Goal: Check status: Check status

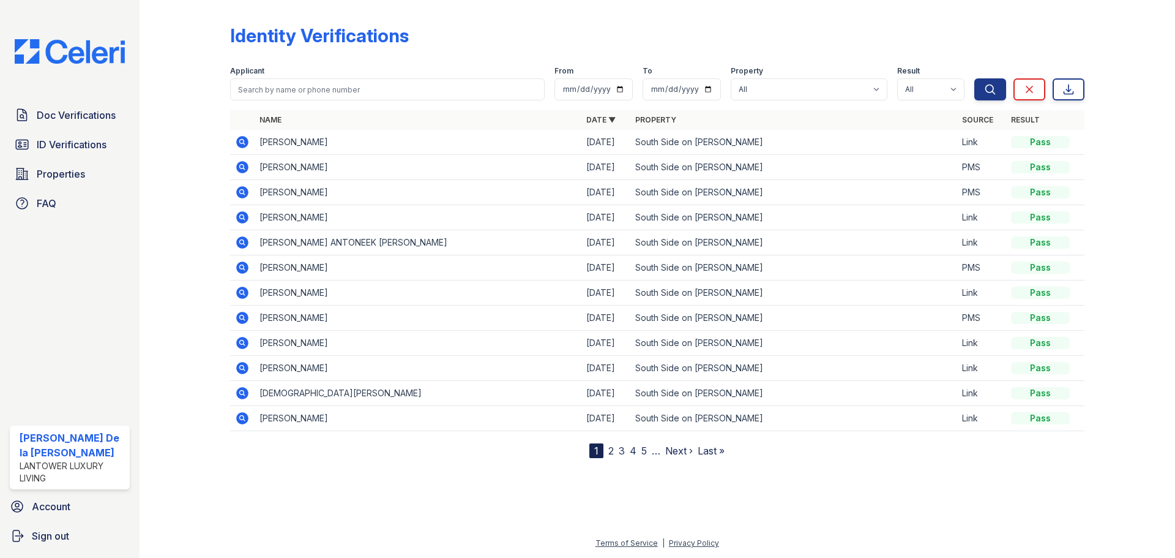
click at [240, 144] on icon at bounding box center [242, 142] width 12 height 12
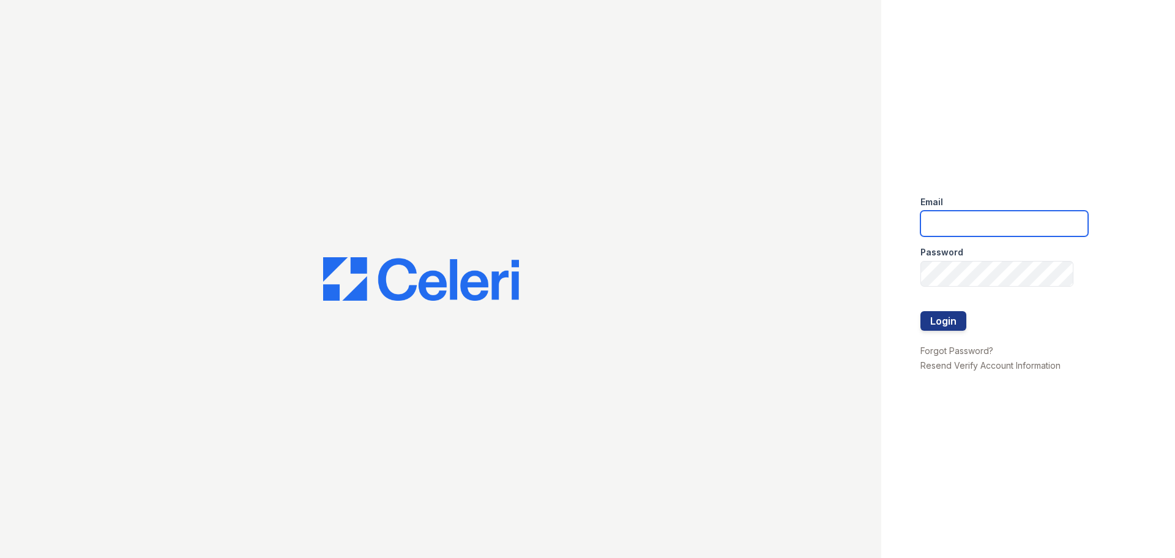
type input "mdelarosa@lantowerliving.com"
click at [942, 326] on button "Login" at bounding box center [943, 321] width 46 height 20
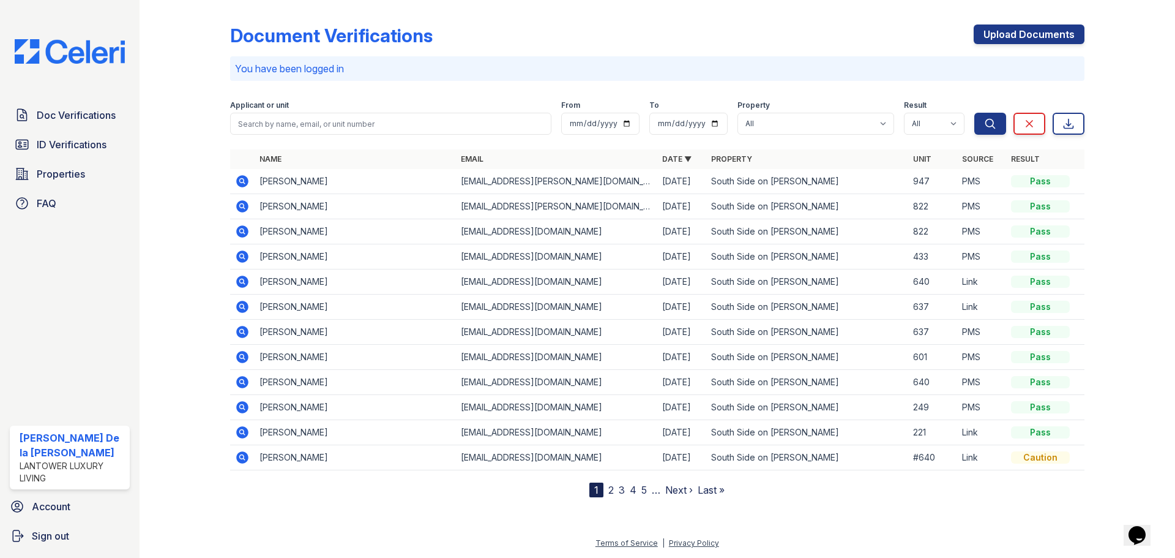
click at [243, 184] on icon at bounding box center [242, 181] width 12 height 12
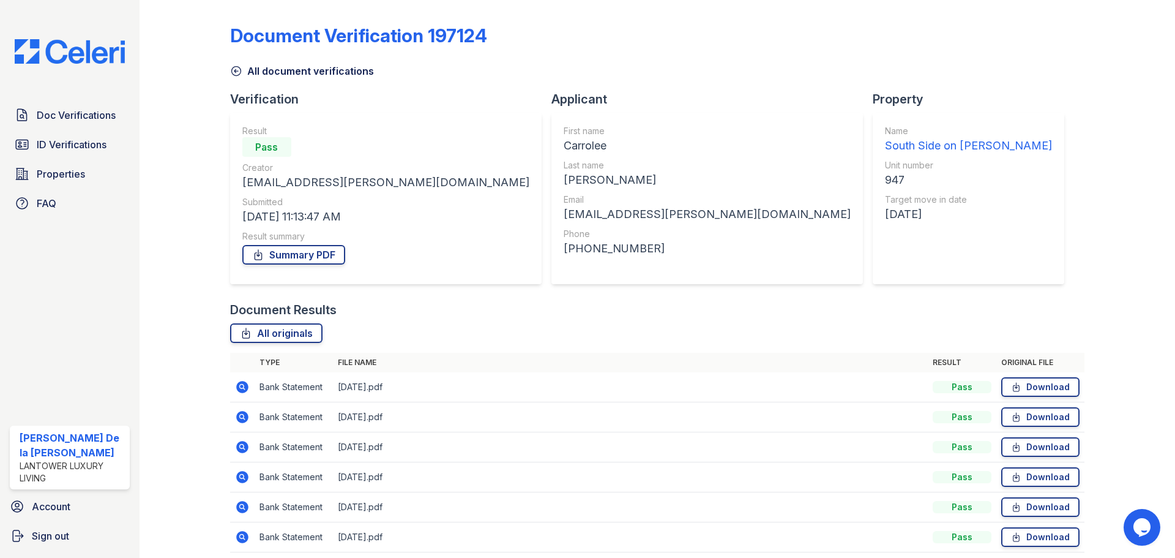
click at [83, 146] on span "ID Verifications" at bounding box center [72, 144] width 70 height 15
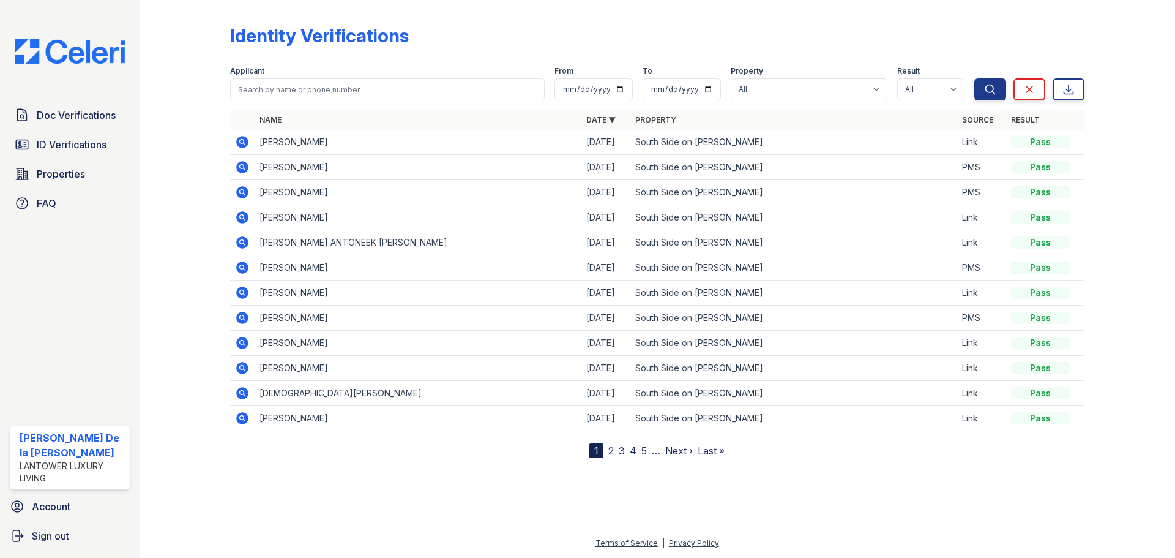
click at [241, 138] on icon at bounding box center [242, 142] width 12 height 12
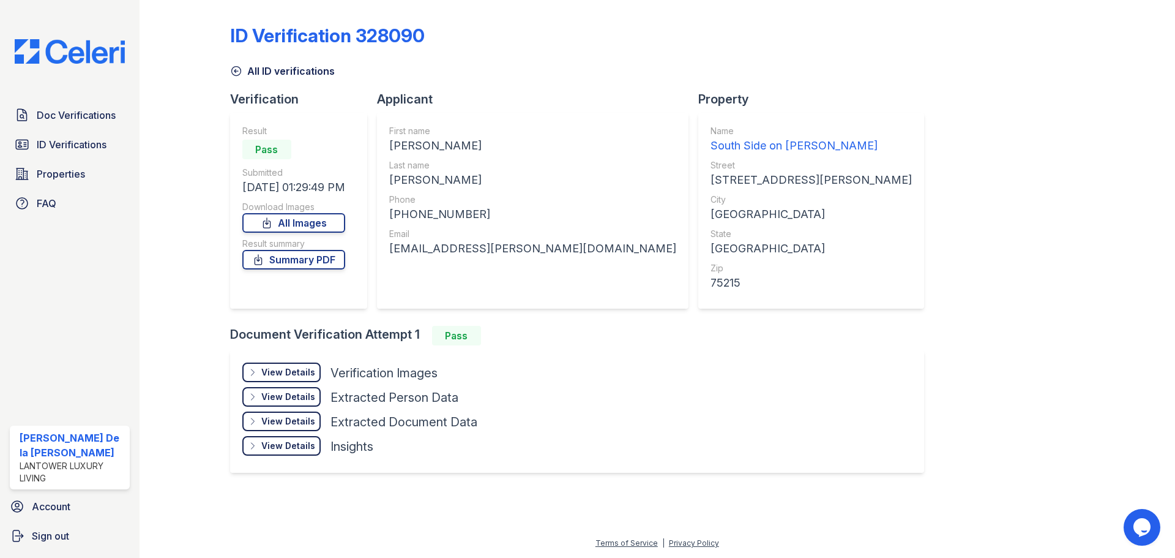
click at [289, 377] on div "View Details" at bounding box center [288, 372] width 54 height 12
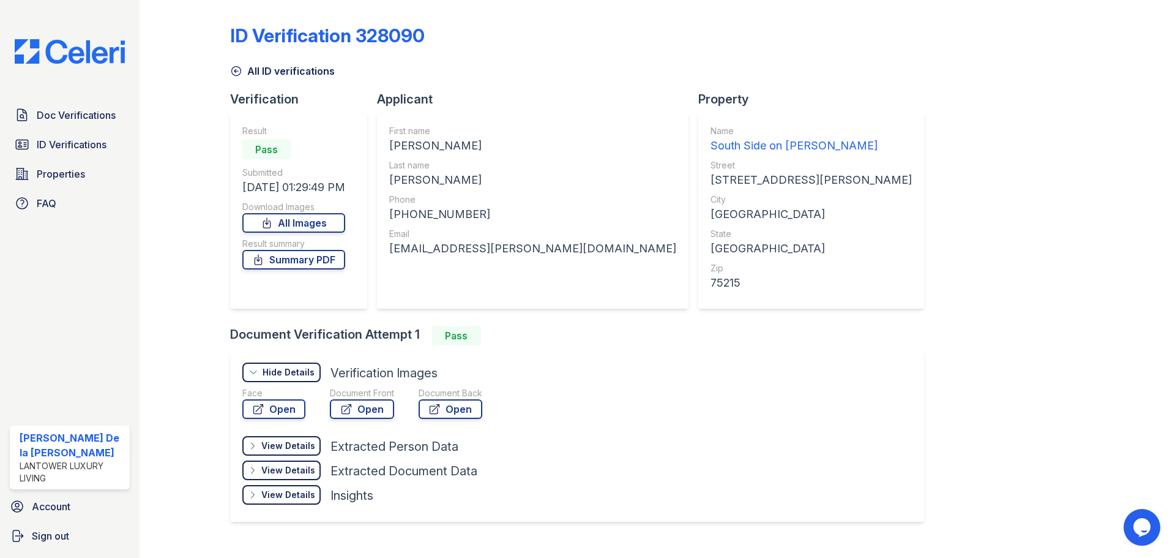
click at [370, 412] on link "Open" at bounding box center [362, 409] width 64 height 20
